Goal: Navigation & Orientation: Find specific page/section

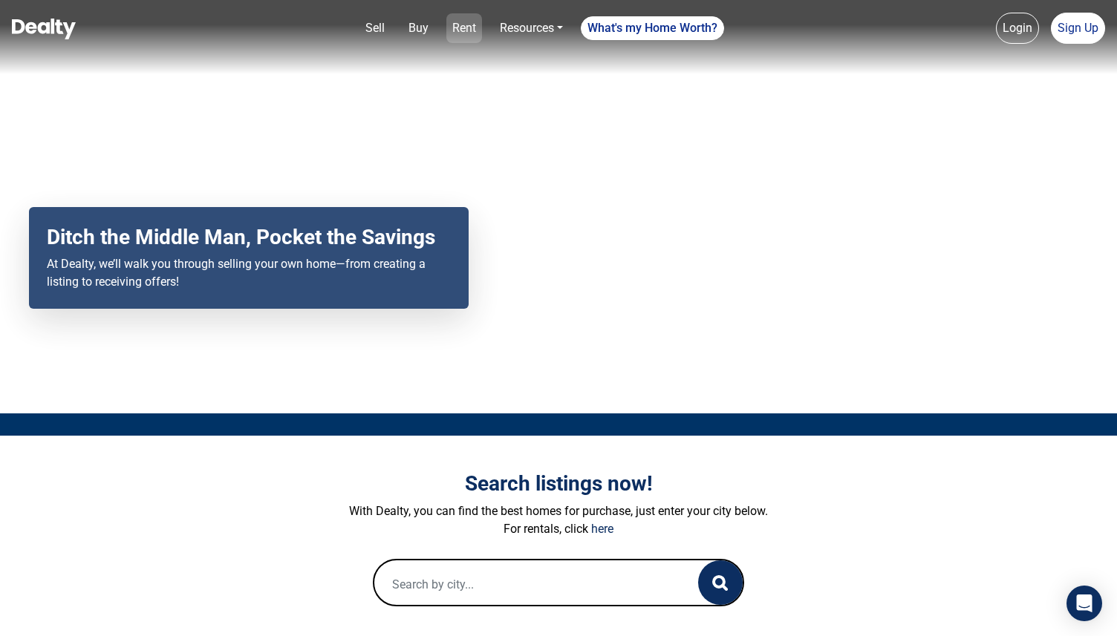
click at [470, 30] on link "Rent" at bounding box center [464, 28] width 36 height 30
click at [462, 27] on link "Rent" at bounding box center [464, 28] width 36 height 30
click at [463, 24] on link "Rent" at bounding box center [464, 28] width 36 height 30
click at [415, 21] on link "Buy" at bounding box center [418, 28] width 32 height 30
click at [453, 29] on link "Rent" at bounding box center [464, 28] width 36 height 30
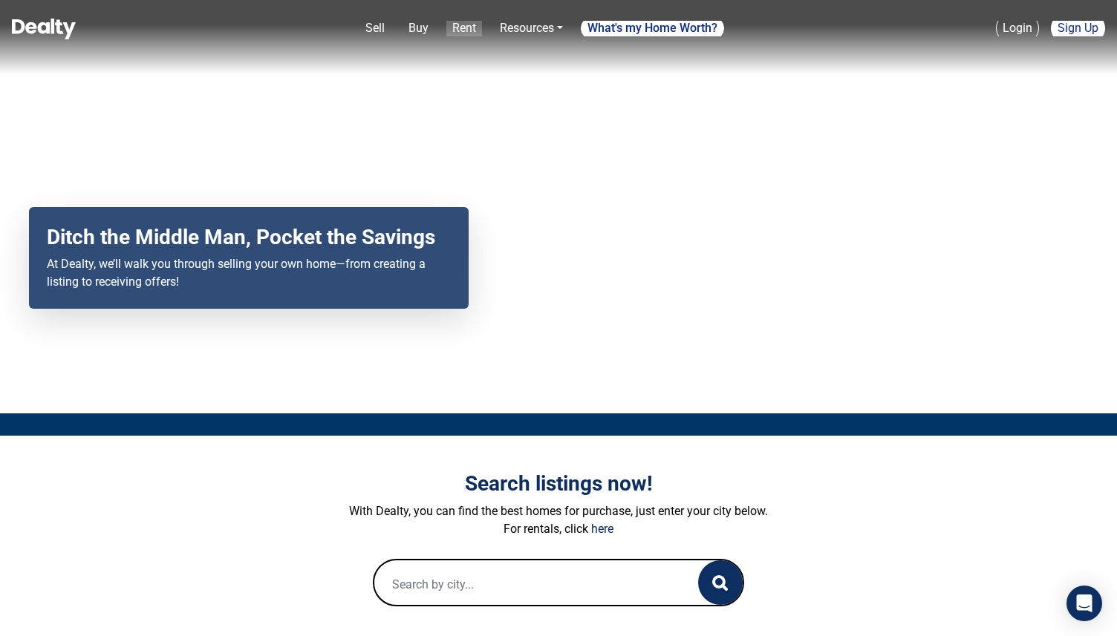
click at [466, 29] on link "Rent" at bounding box center [464, 28] width 36 height 30
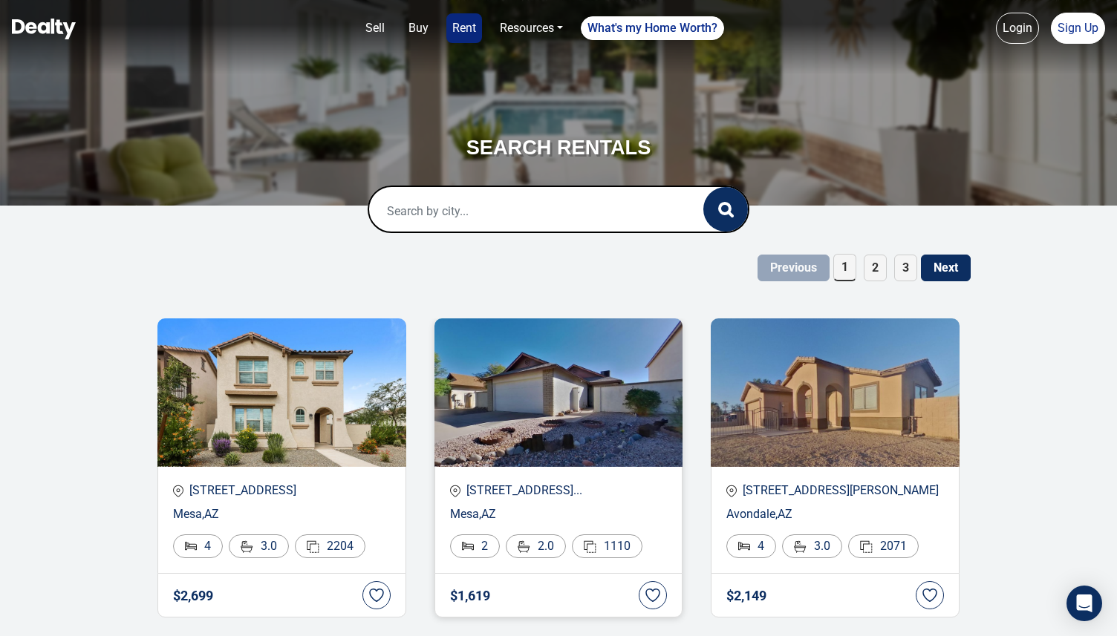
click at [463, 460] on img at bounding box center [558, 393] width 249 height 149
click at [519, 422] on img at bounding box center [558, 393] width 249 height 149
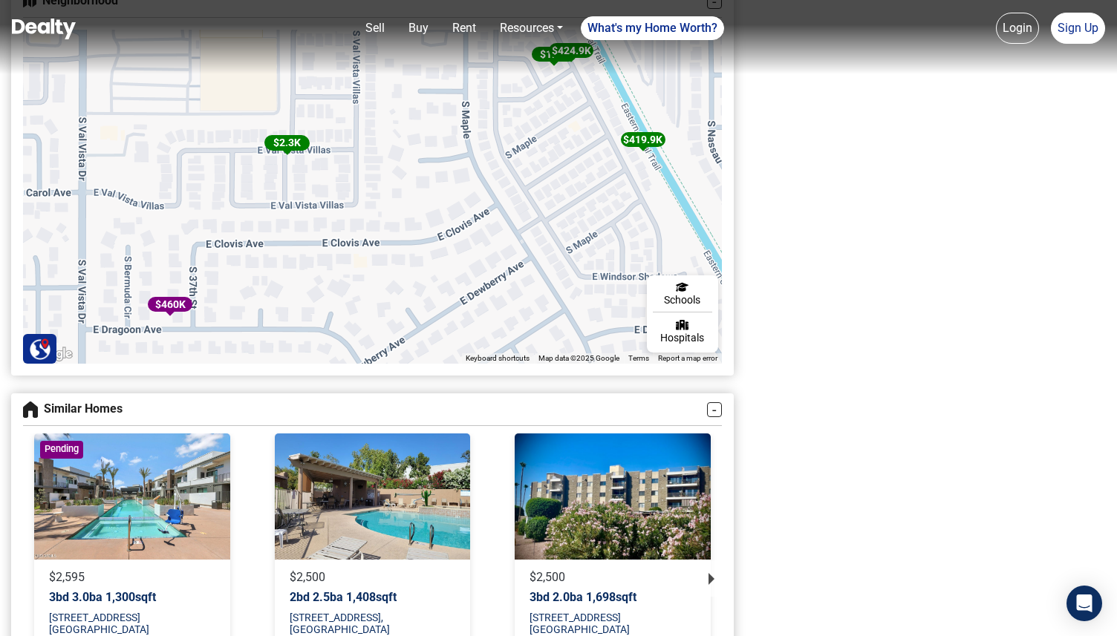
scroll to position [1770, 0]
